Goal: Task Accomplishment & Management: Manage account settings

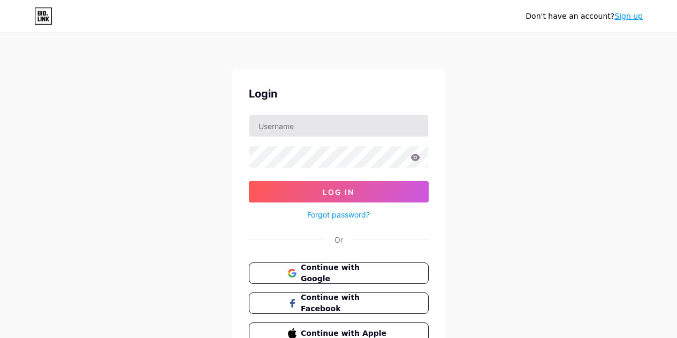
type input "[EMAIL_ADDRESS][DOMAIN_NAME]"
click at [338, 216] on link "Forgot password?" at bounding box center [338, 214] width 63 height 11
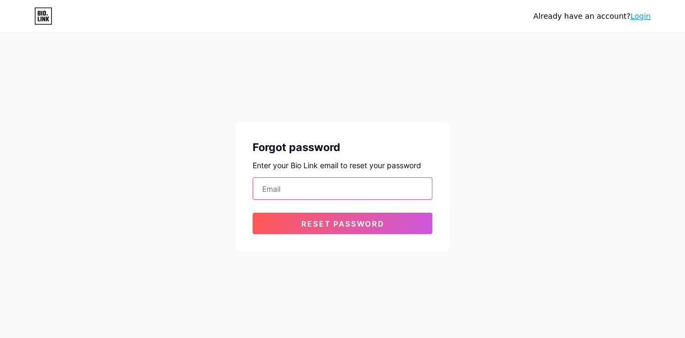
click at [300, 186] on input "email" at bounding box center [342, 188] width 179 height 21
type input "[EMAIL_ADDRESS][DOMAIN_NAME]"
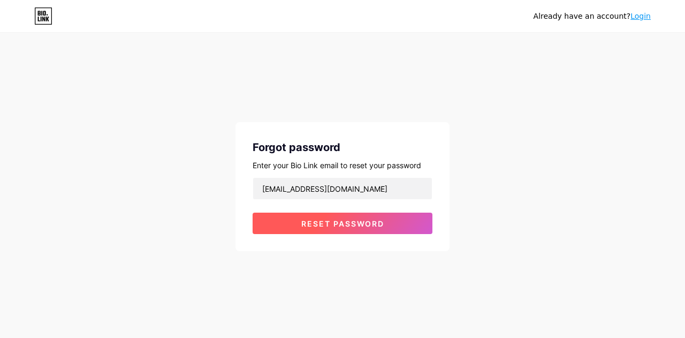
click at [336, 223] on span "Reset password" at bounding box center [342, 223] width 83 height 9
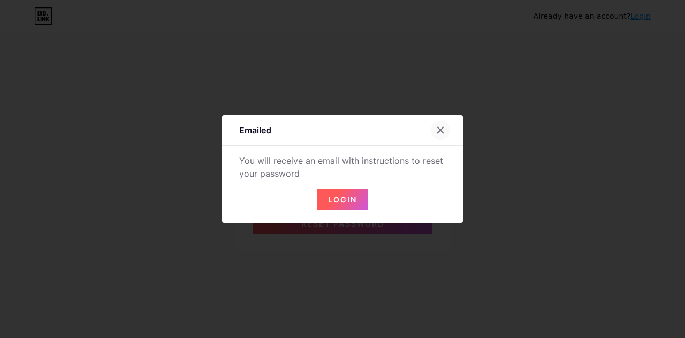
click at [440, 128] on icon at bounding box center [440, 130] width 9 height 9
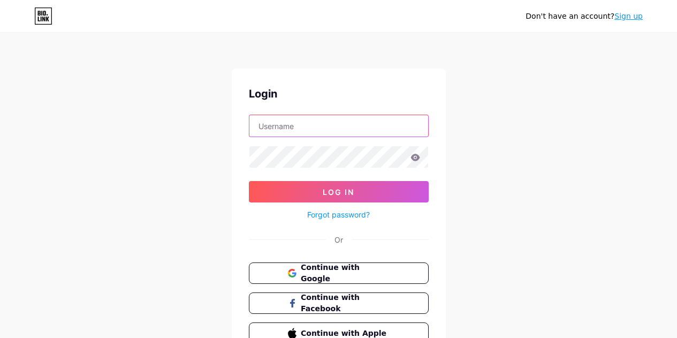
click at [312, 119] on input "text" at bounding box center [338, 125] width 179 height 21
type input "[EMAIL_ADDRESS][DOMAIN_NAME]"
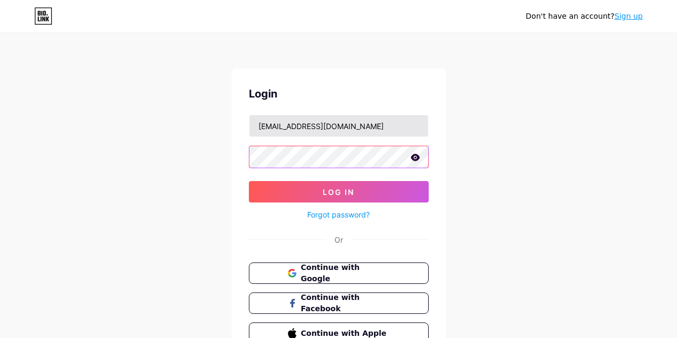
click at [249, 181] on button "Log In" at bounding box center [339, 191] width 180 height 21
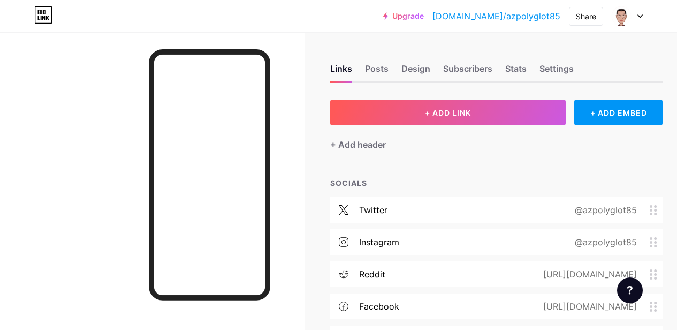
click at [643, 19] on div "Upgrade [DOMAIN_NAME]/azpoly... [DOMAIN_NAME]/azpolyglot85 Share Switch account…" at bounding box center [338, 15] width 677 height 19
click at [633, 16] on div at bounding box center [627, 15] width 31 height 19
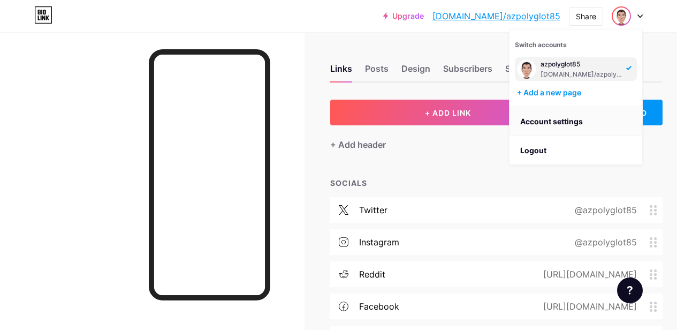
click at [566, 119] on link "Account settings" at bounding box center [576, 121] width 133 height 29
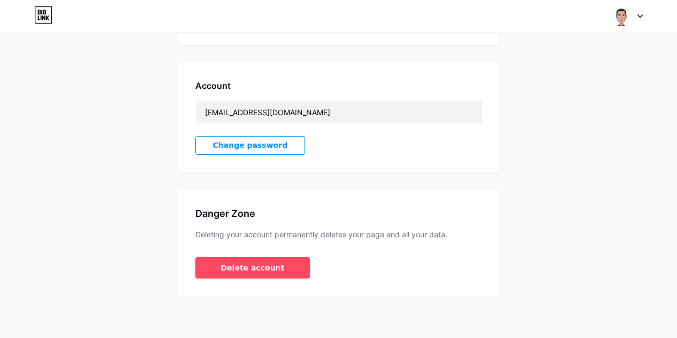
scroll to position [261, 0]
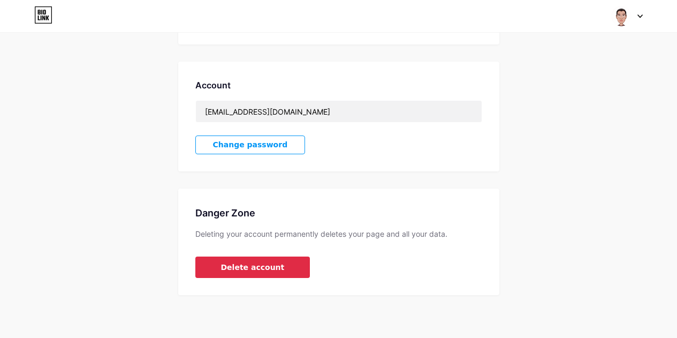
click at [275, 264] on button "Delete account" at bounding box center [252, 266] width 115 height 21
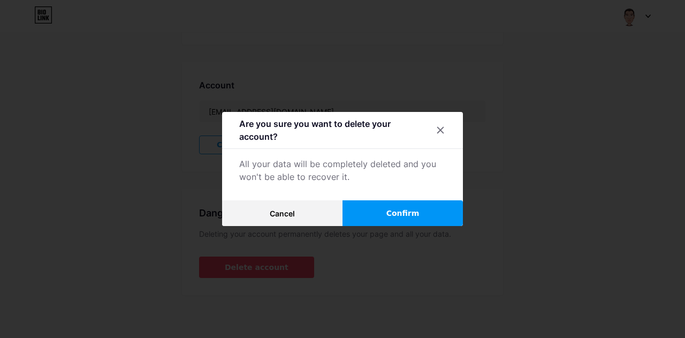
click at [404, 212] on span "Confirm" at bounding box center [402, 213] width 33 height 11
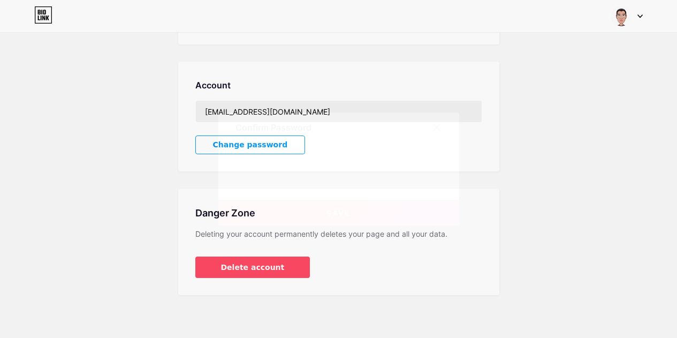
click at [346, 215] on span "Save" at bounding box center [338, 212] width 24 height 9
